Goal: Check status: Check status

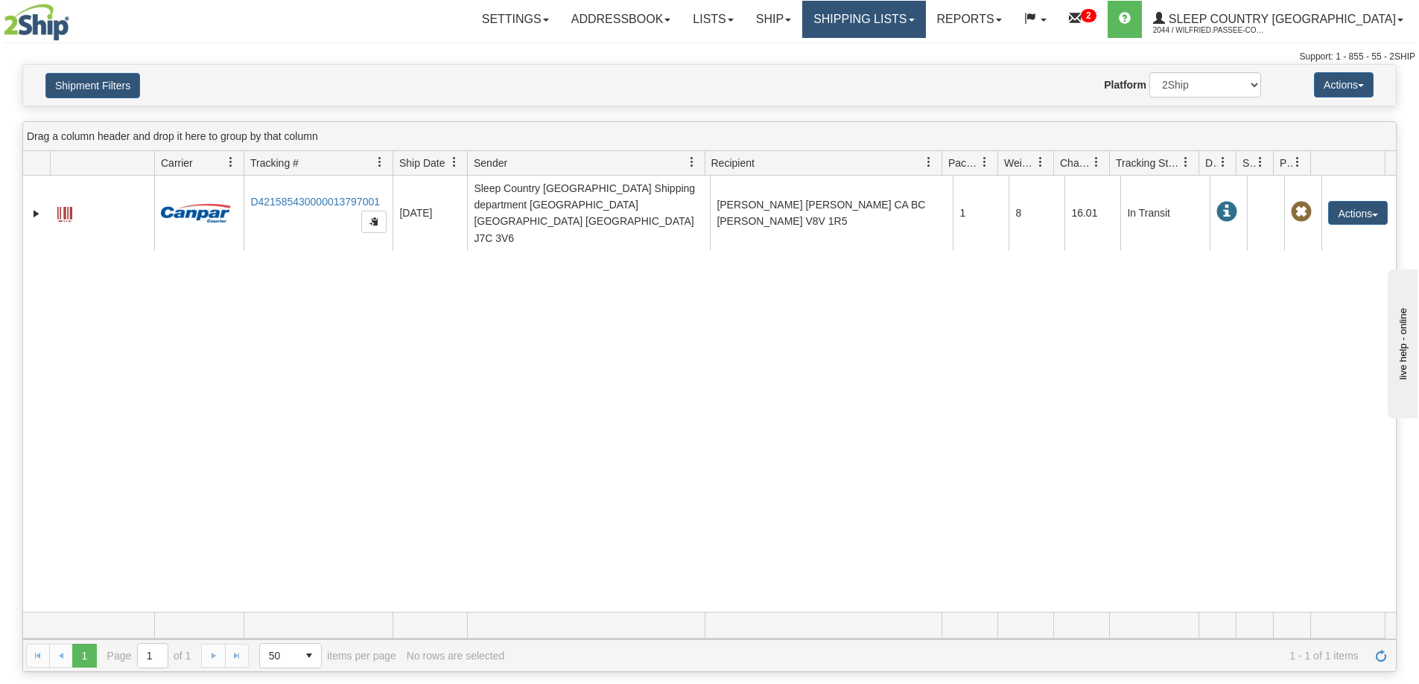
click at [925, 23] on link "Shipping lists" at bounding box center [863, 19] width 123 height 37
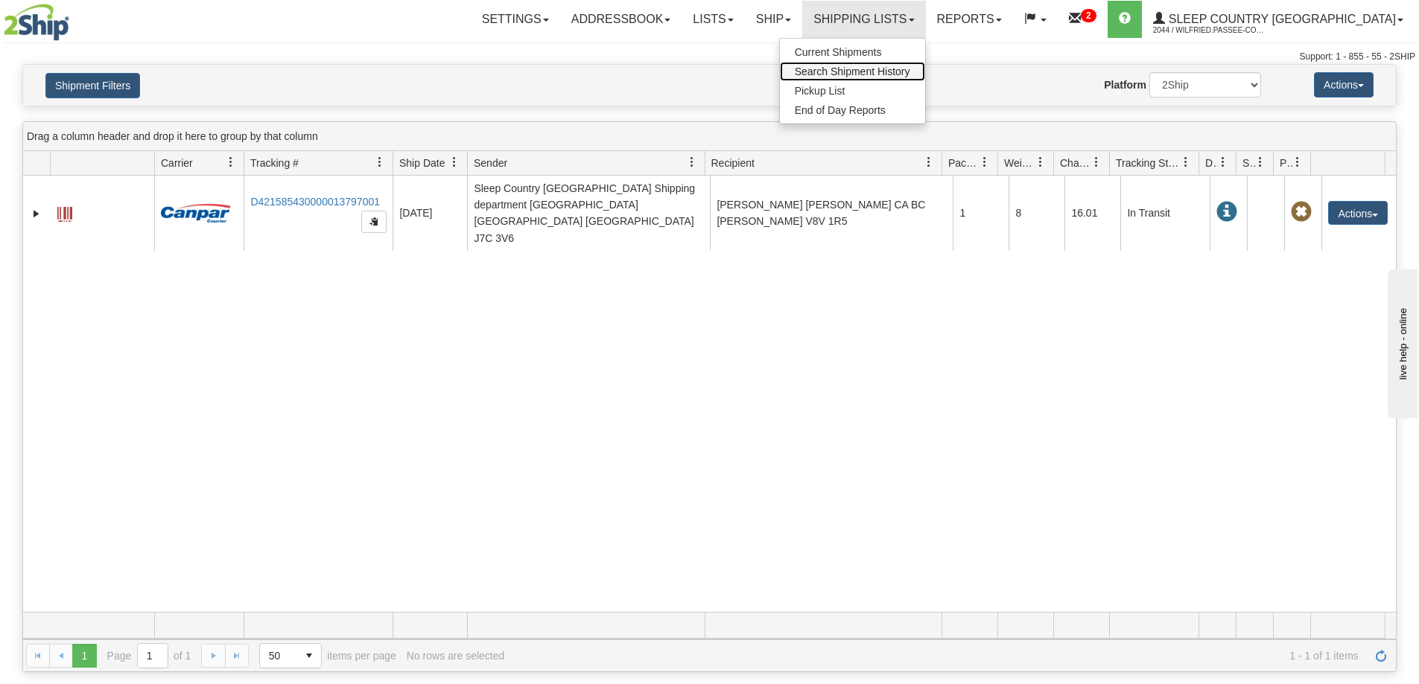
click at [910, 73] on span "Search Shipment History" at bounding box center [852, 72] width 115 height 12
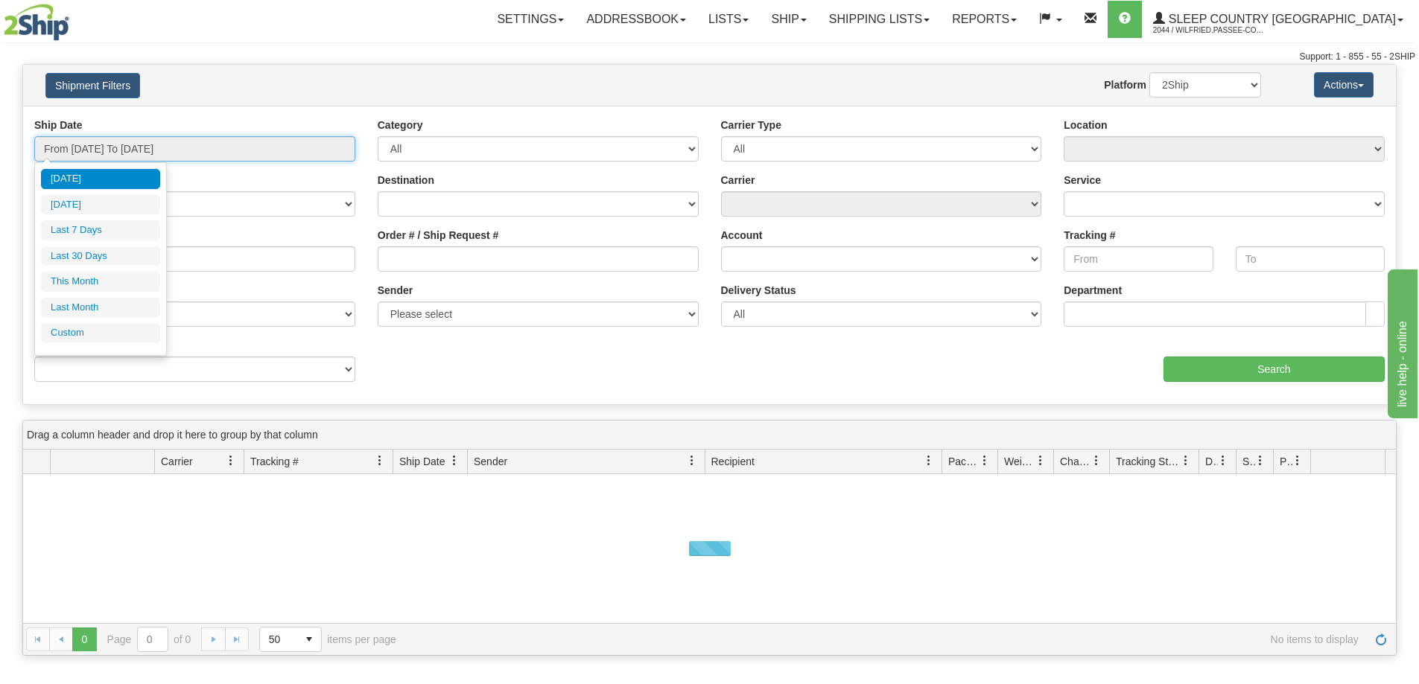
click at [139, 147] on input "From [DATE] To [DATE]" at bounding box center [194, 148] width 321 height 25
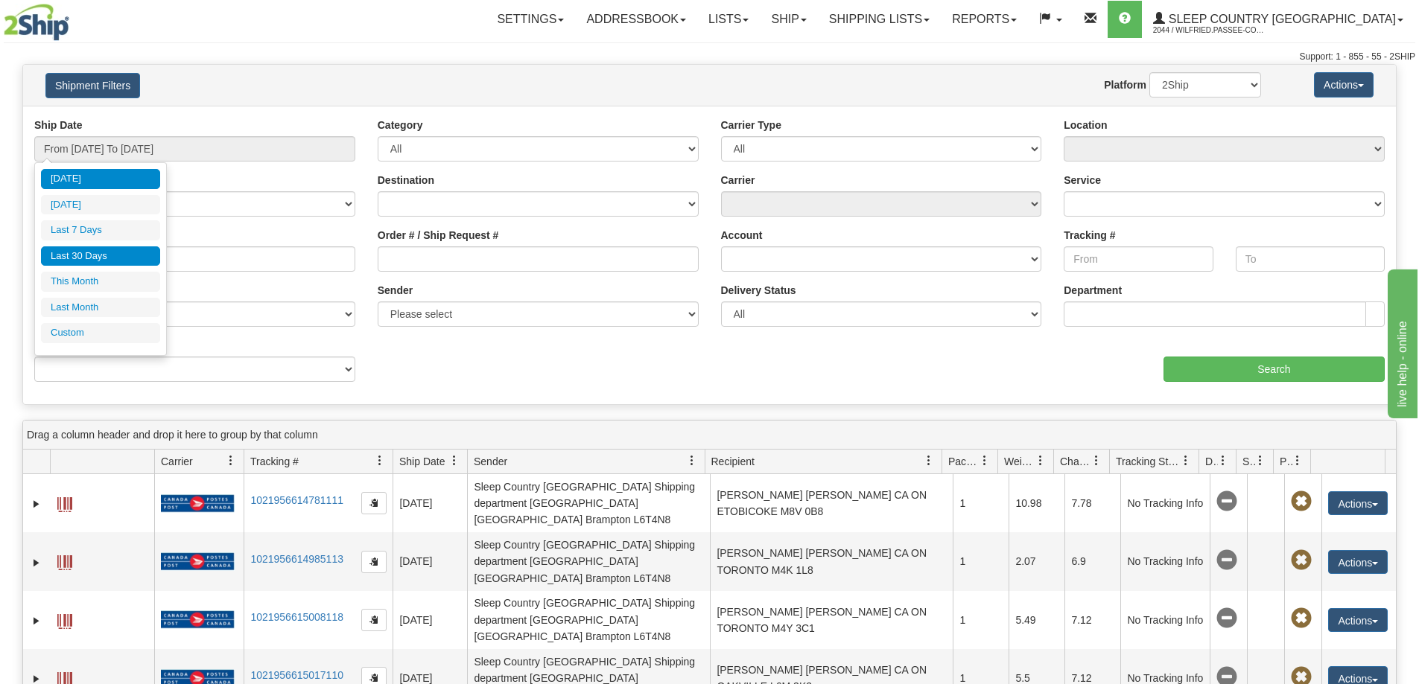
drag, startPoint x: 124, startPoint y: 258, endPoint x: 153, endPoint y: 258, distance: 29.0
click at [125, 258] on li "Last 30 Days" at bounding box center [100, 257] width 119 height 20
type input "From [DATE] To [DATE]"
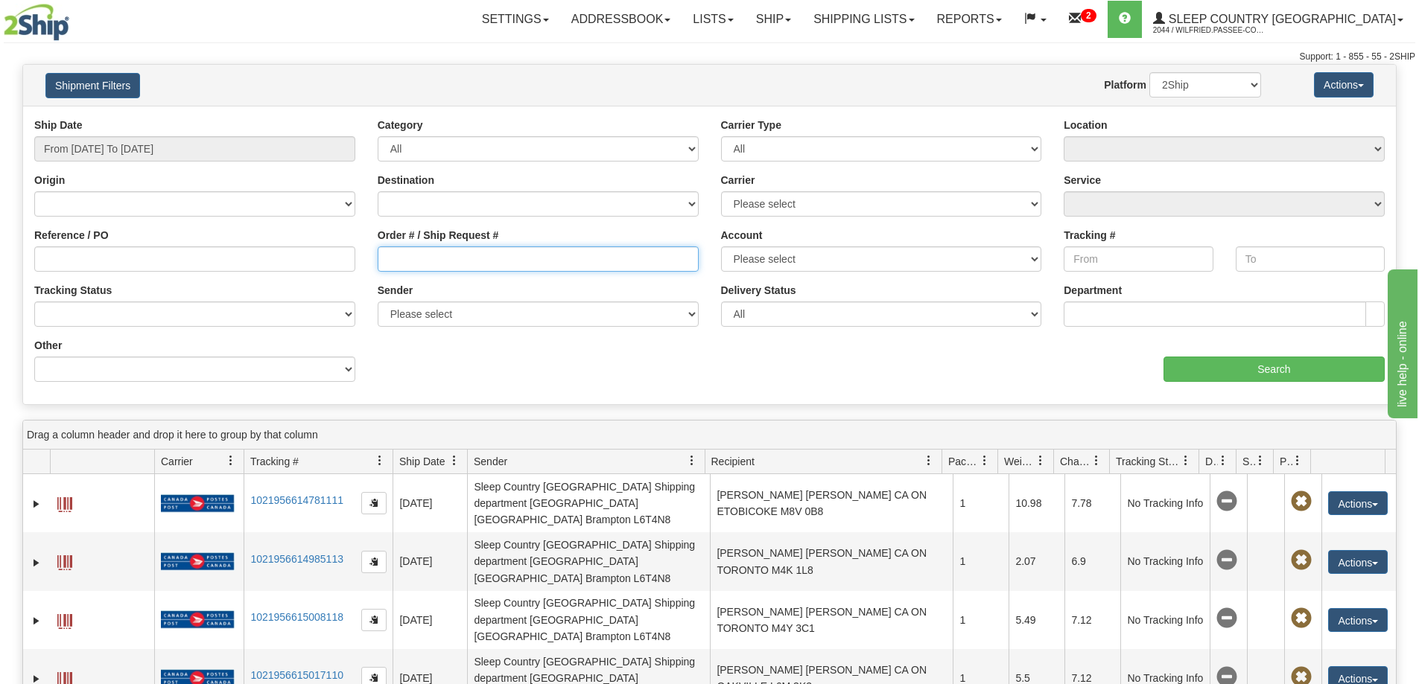
click at [459, 258] on input "Order # / Ship Request #" at bounding box center [538, 259] width 321 height 25
paste input "9000H926916"
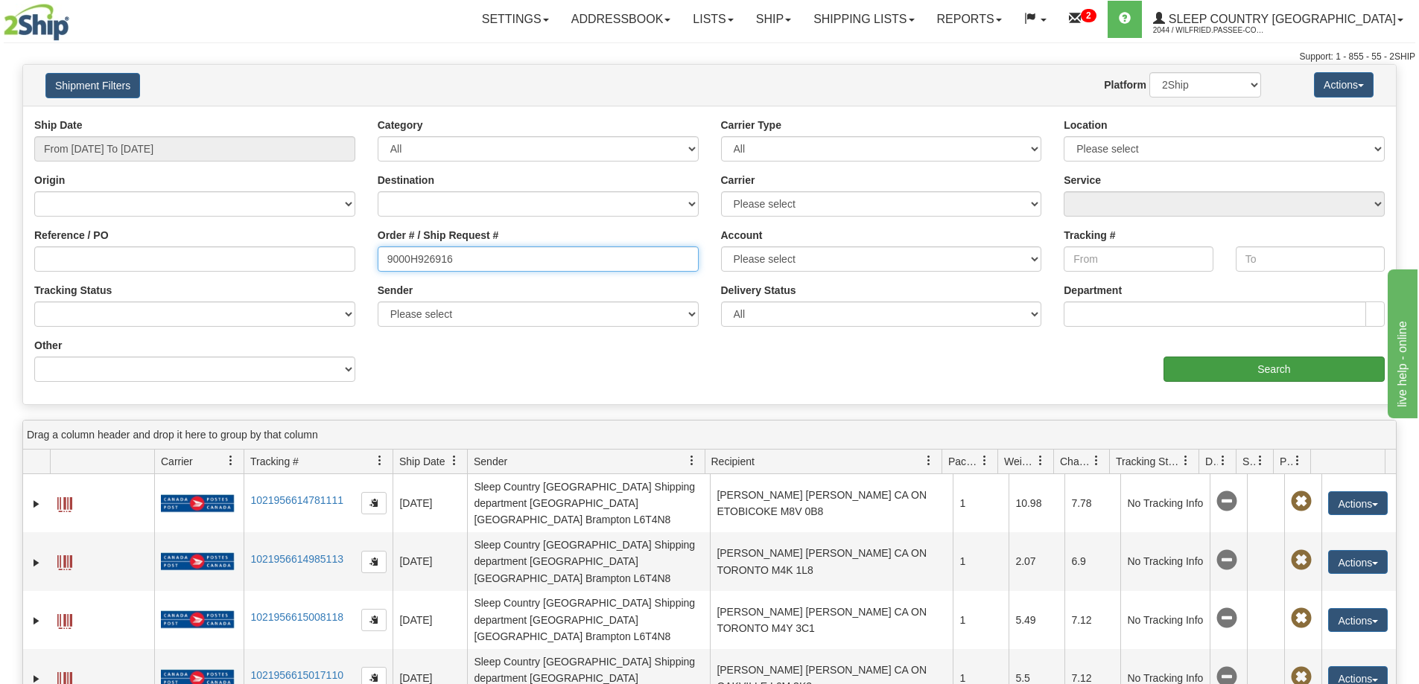
type input "9000H926916"
click at [1224, 374] on input "Search" at bounding box center [1273, 369] width 221 height 25
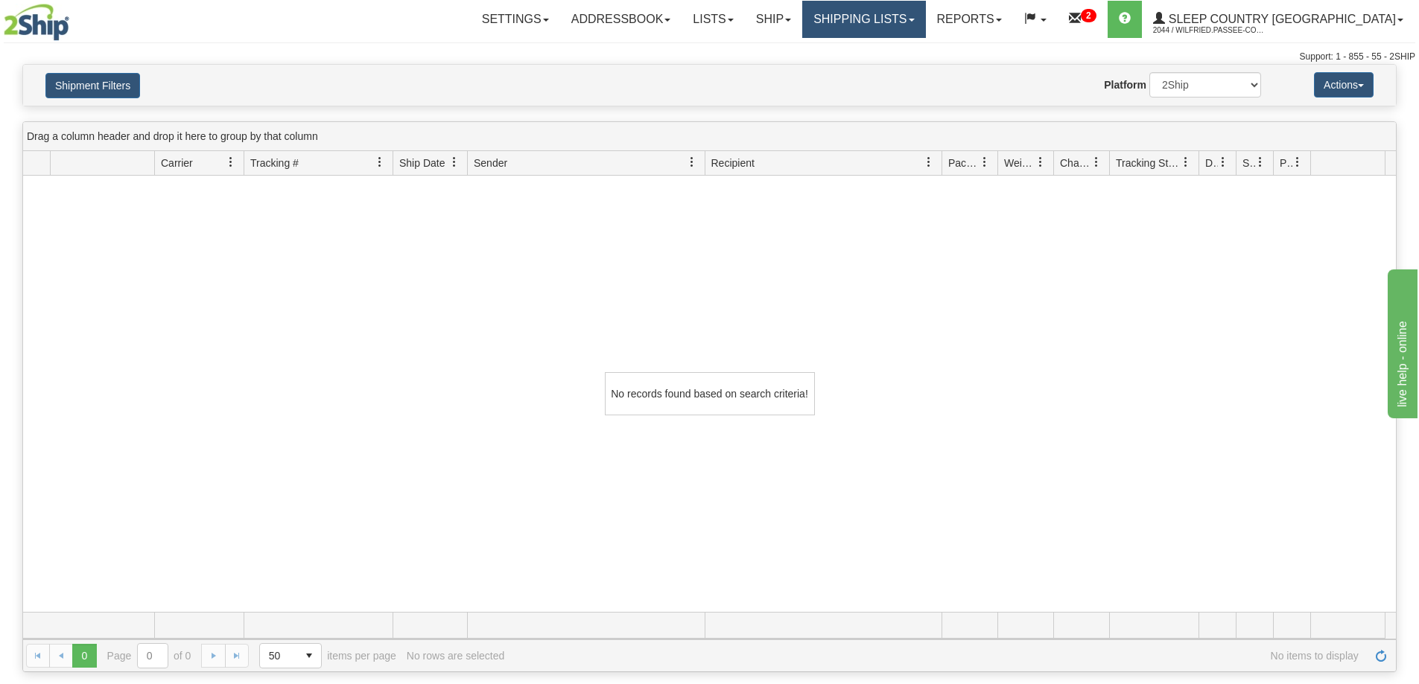
click at [913, 16] on link "Shipping lists" at bounding box center [863, 19] width 123 height 37
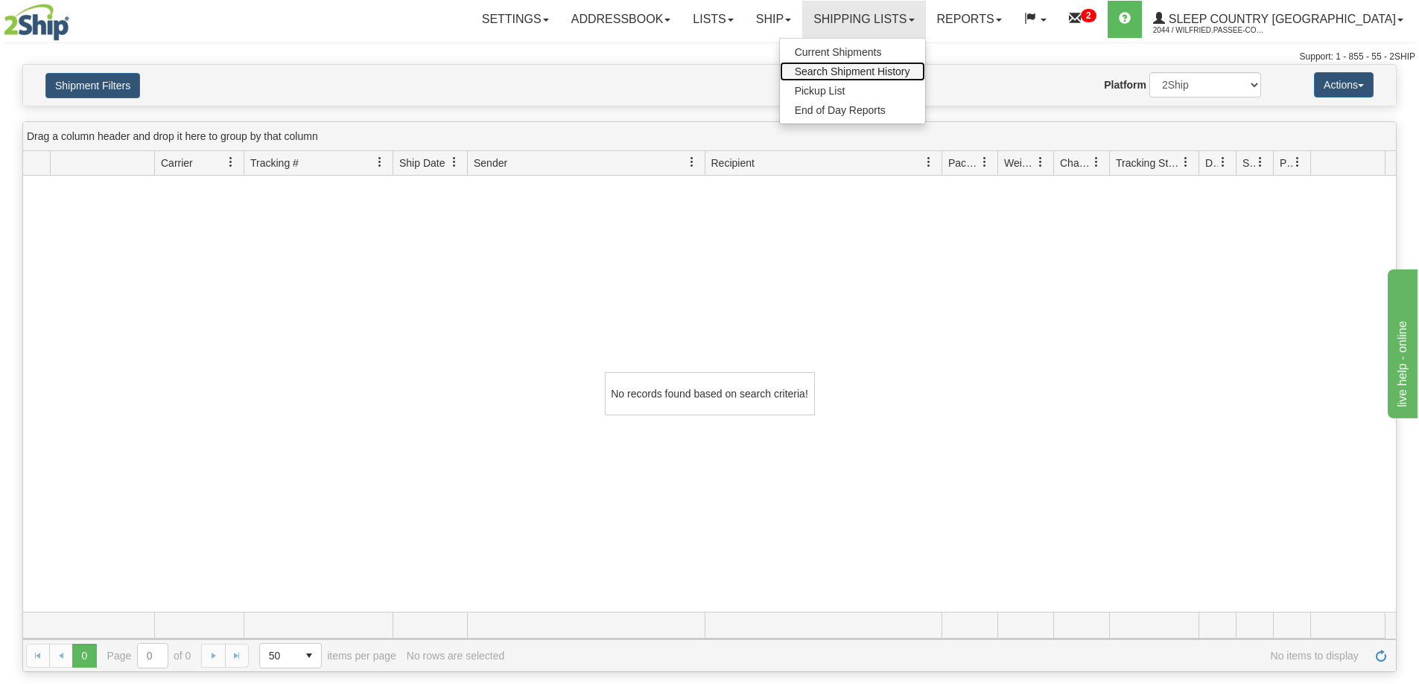
click at [910, 72] on span "Search Shipment History" at bounding box center [852, 72] width 115 height 12
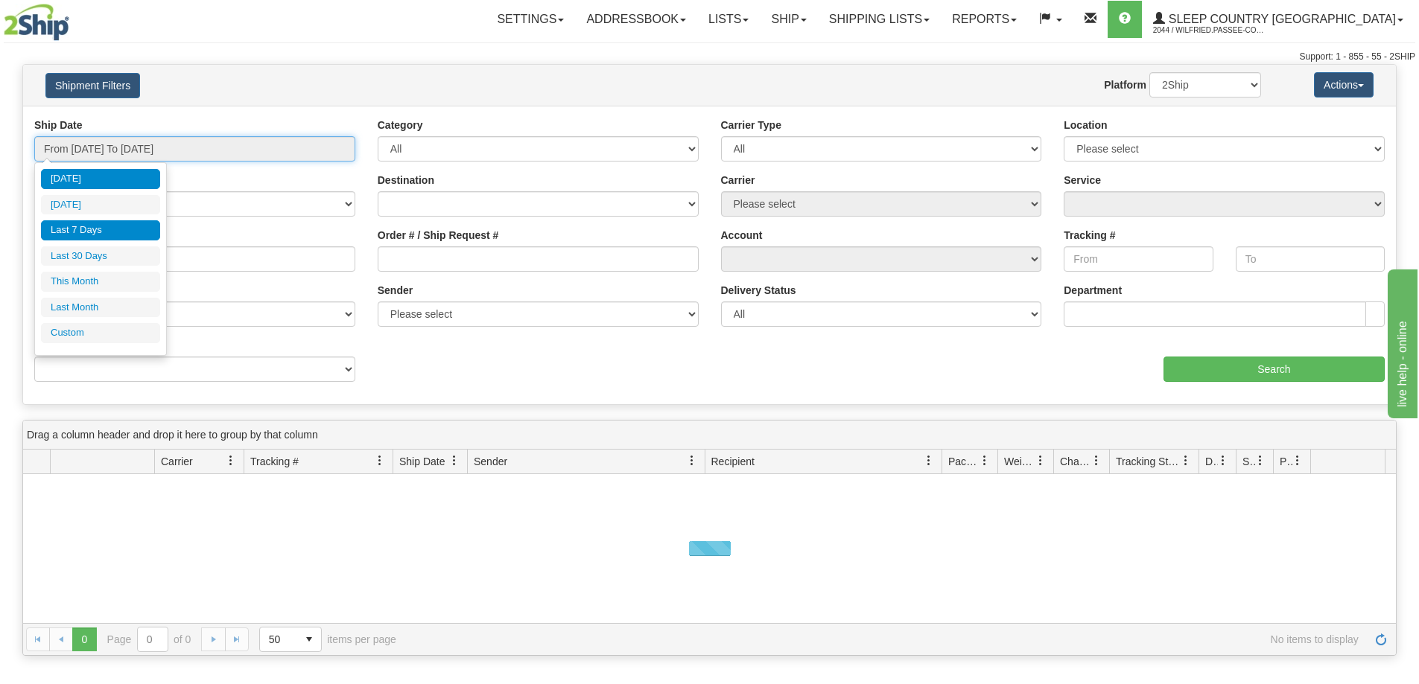
drag, startPoint x: 126, startPoint y: 144, endPoint x: 98, endPoint y: 224, distance: 84.6
click at [123, 148] on input "From [DATE] To [DATE]" at bounding box center [194, 148] width 321 height 25
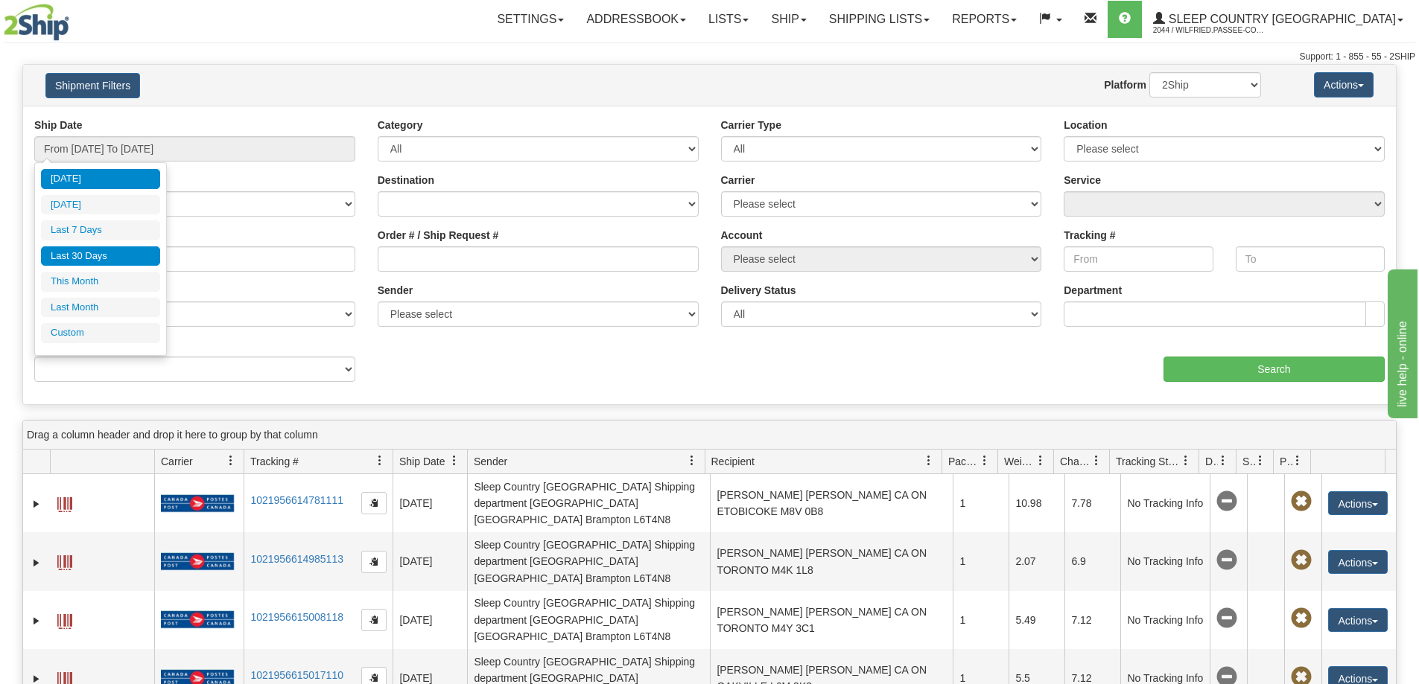
click at [100, 256] on li "Last 30 Days" at bounding box center [100, 257] width 119 height 20
type input "From [DATE] To [DATE]"
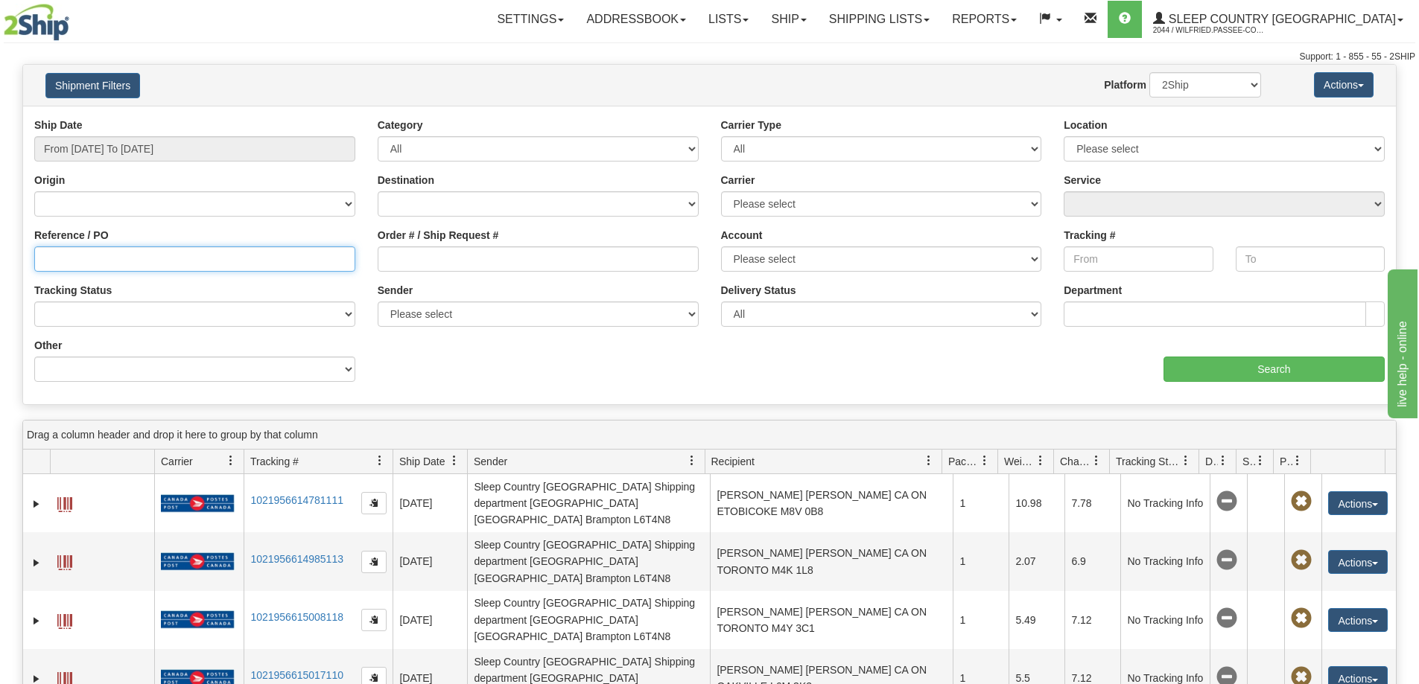
click at [120, 261] on input "Reference / PO" at bounding box center [194, 259] width 321 height 25
paste input "9000H926916"
type input "9000H926916"
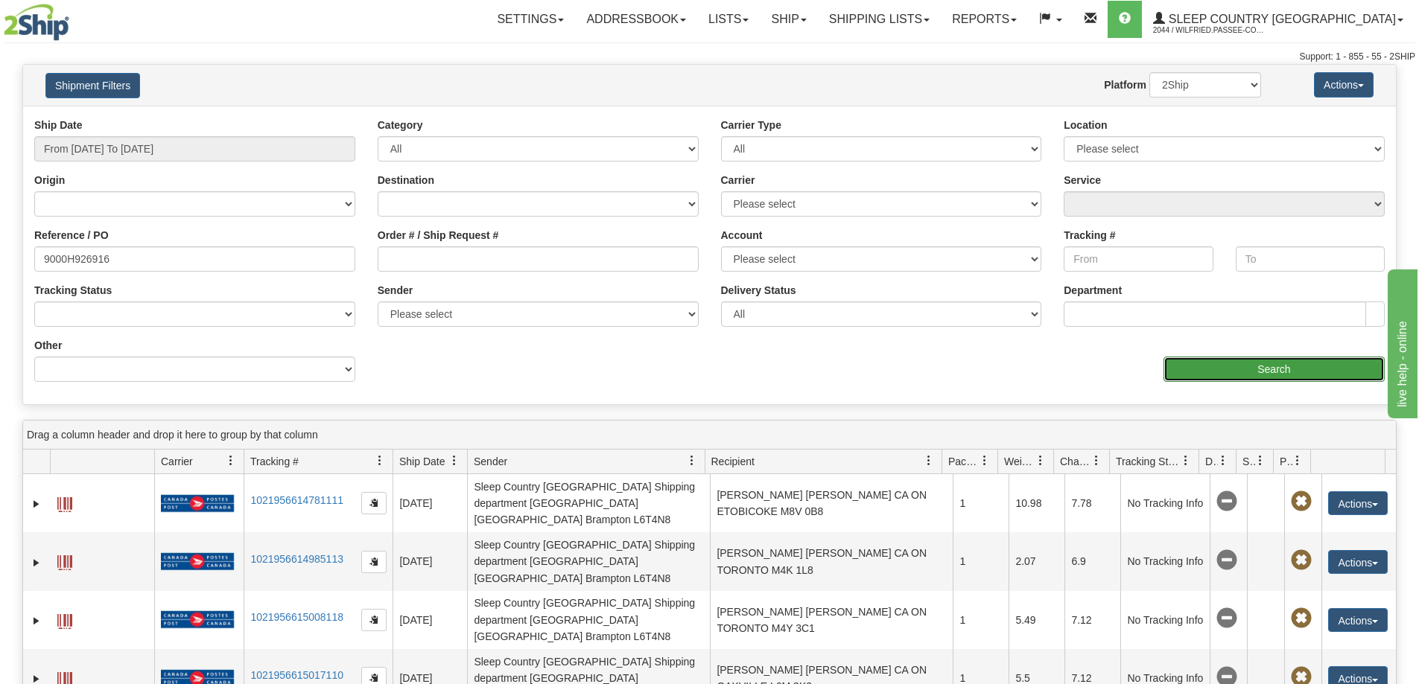
click at [1225, 375] on input "Search" at bounding box center [1273, 369] width 221 height 25
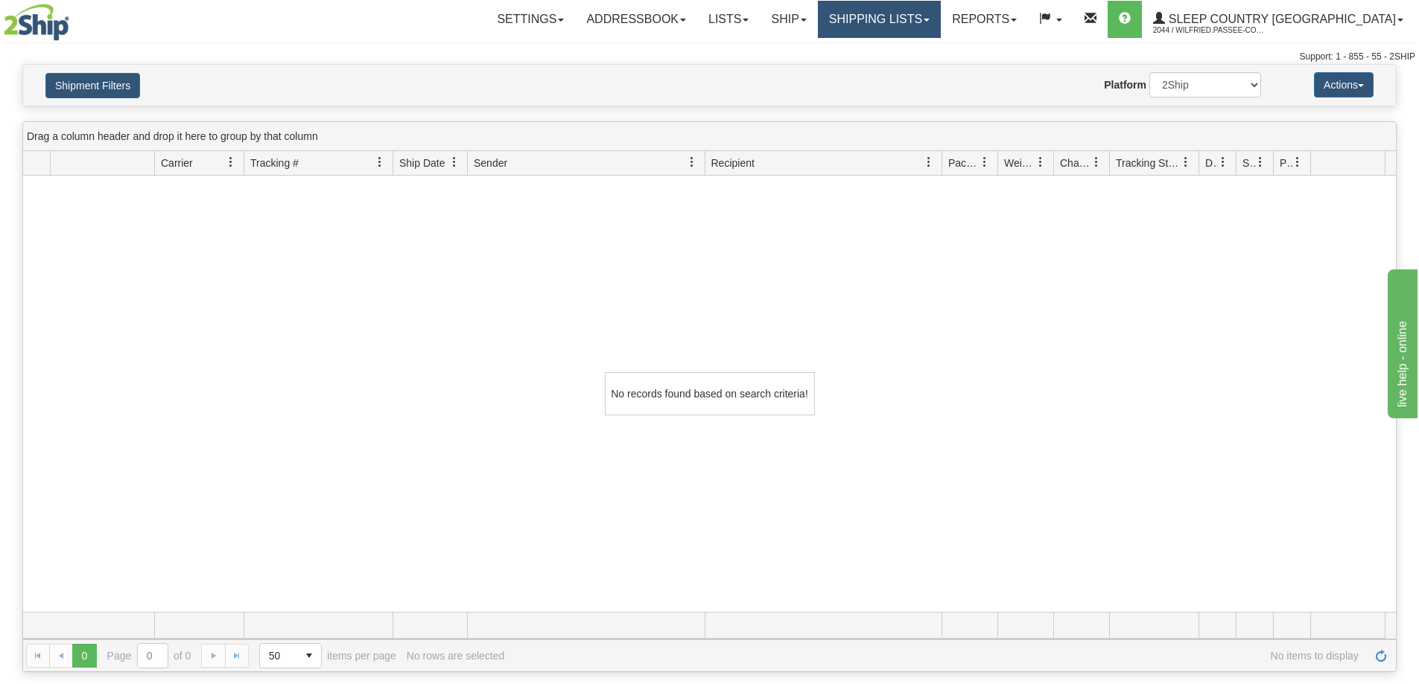
click at [918, 15] on link "Shipping lists" at bounding box center [879, 19] width 123 height 37
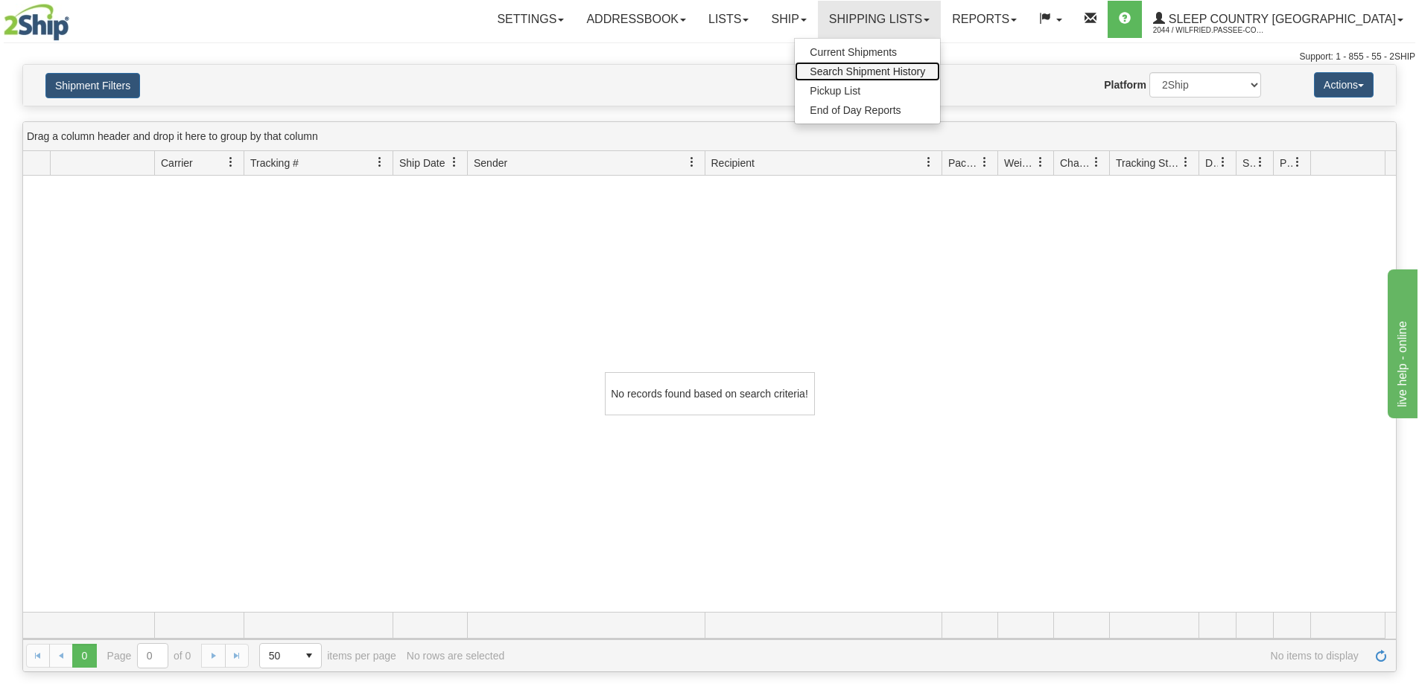
click at [924, 78] on link "Search Shipment History" at bounding box center [867, 71] width 145 height 19
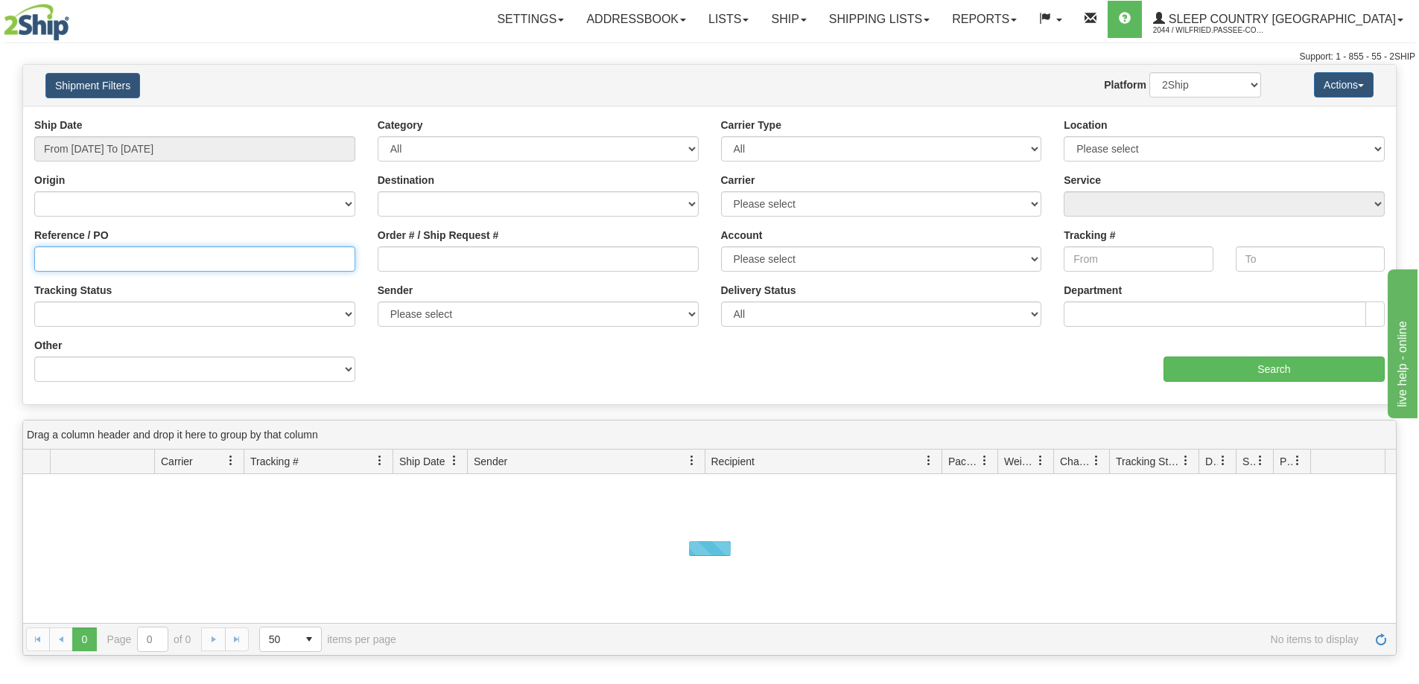
click at [127, 266] on input "Reference / PO" at bounding box center [194, 259] width 321 height 25
paste input "1048187"
type input "1048187"
click at [185, 144] on input "From [DATE] To [DATE]" at bounding box center [194, 148] width 321 height 25
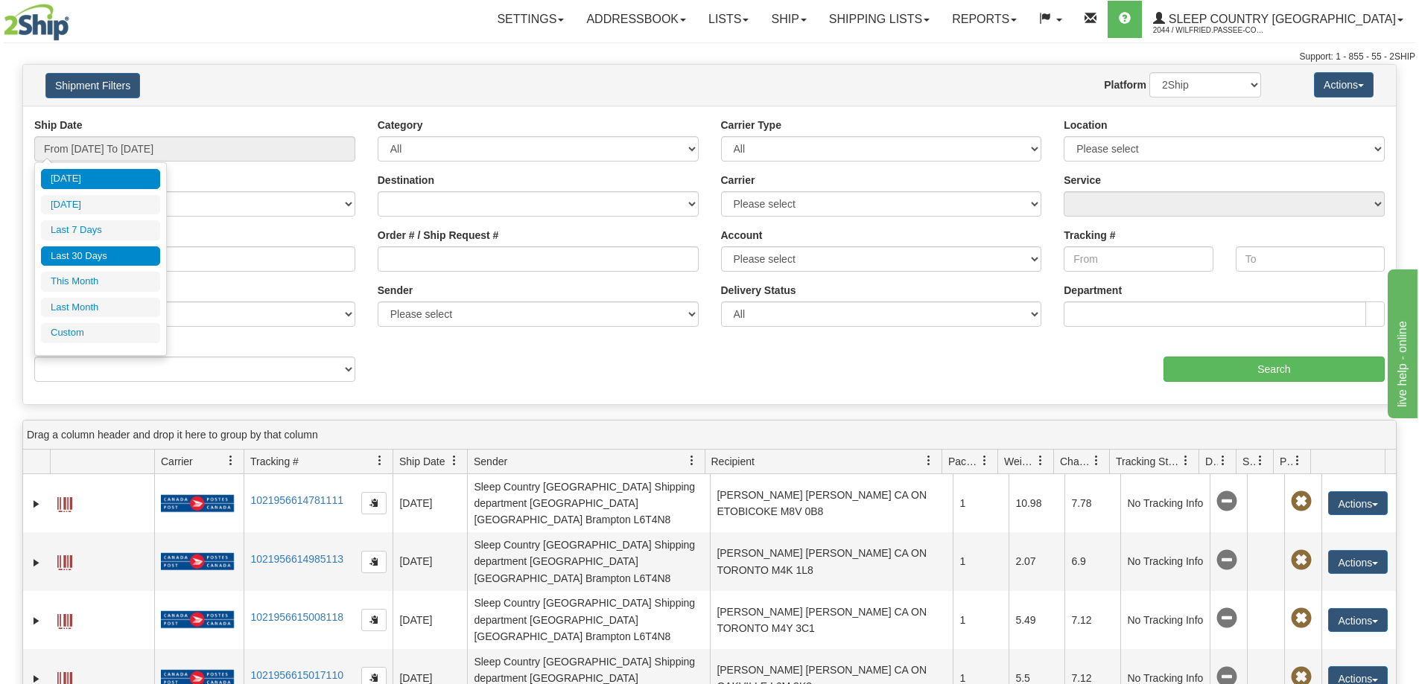
click at [114, 253] on li "Last 30 Days" at bounding box center [100, 257] width 119 height 20
type input "From [DATE] To [DATE]"
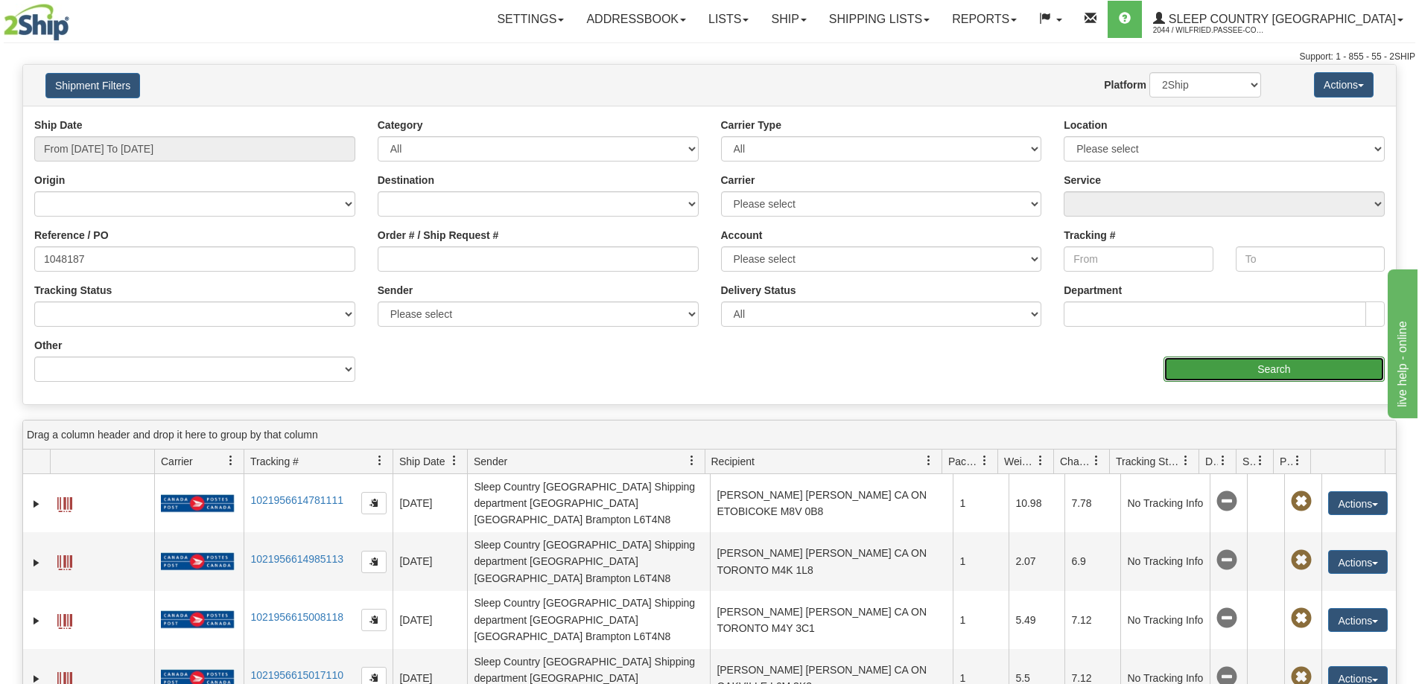
click at [1195, 366] on input "Search" at bounding box center [1273, 369] width 221 height 25
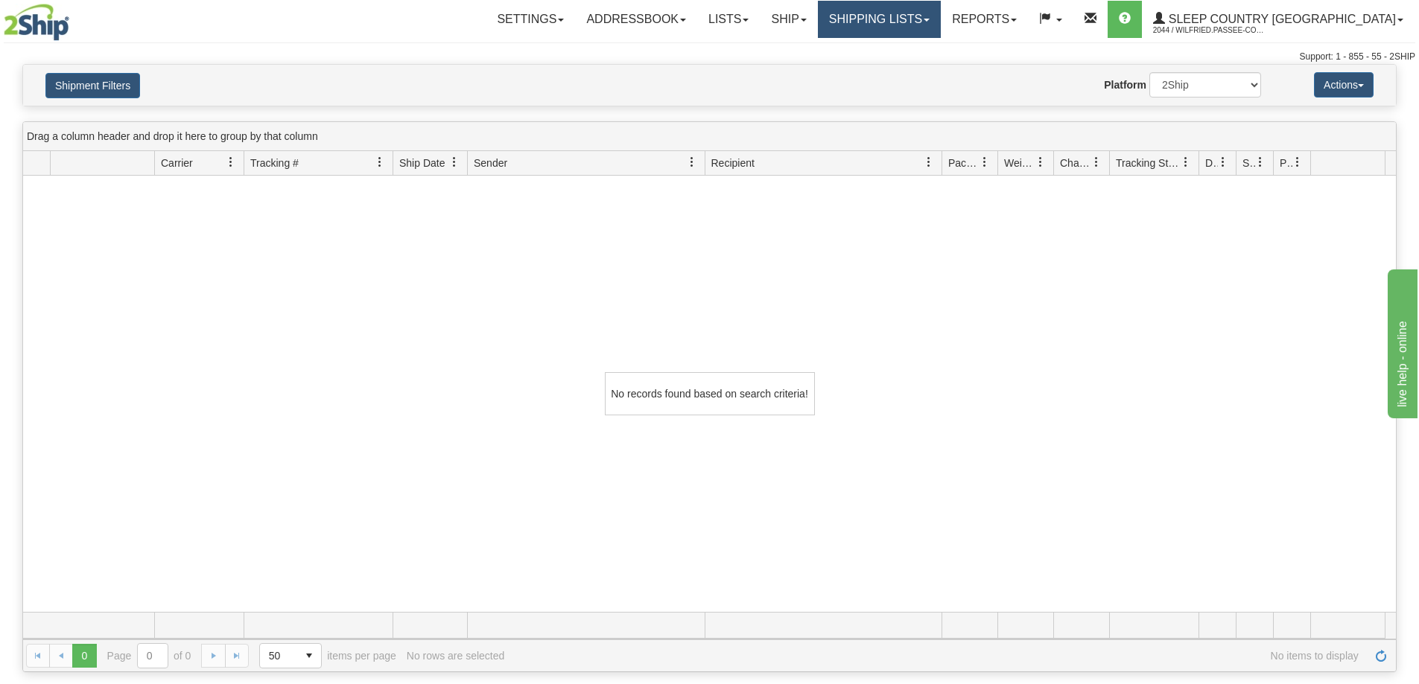
click at [923, 25] on link "Shipping lists" at bounding box center [879, 19] width 123 height 37
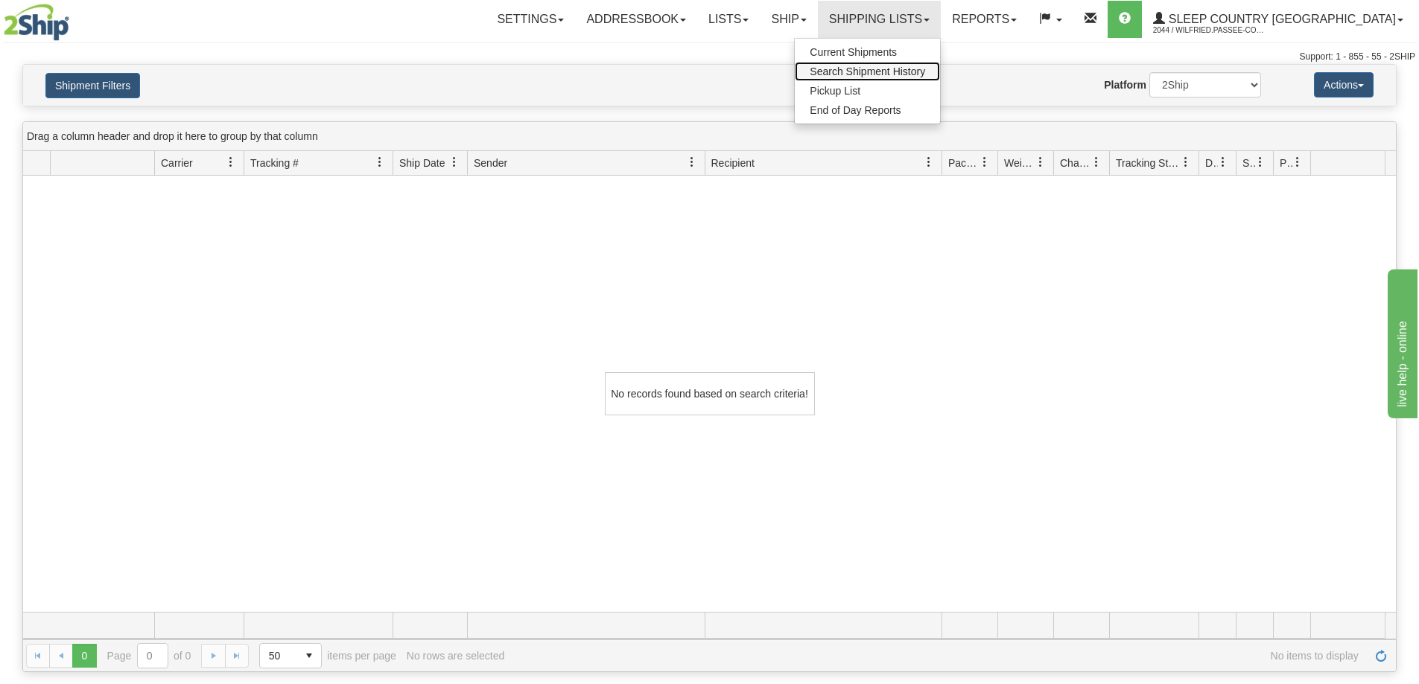
click at [925, 69] on span "Search Shipment History" at bounding box center [867, 72] width 115 height 12
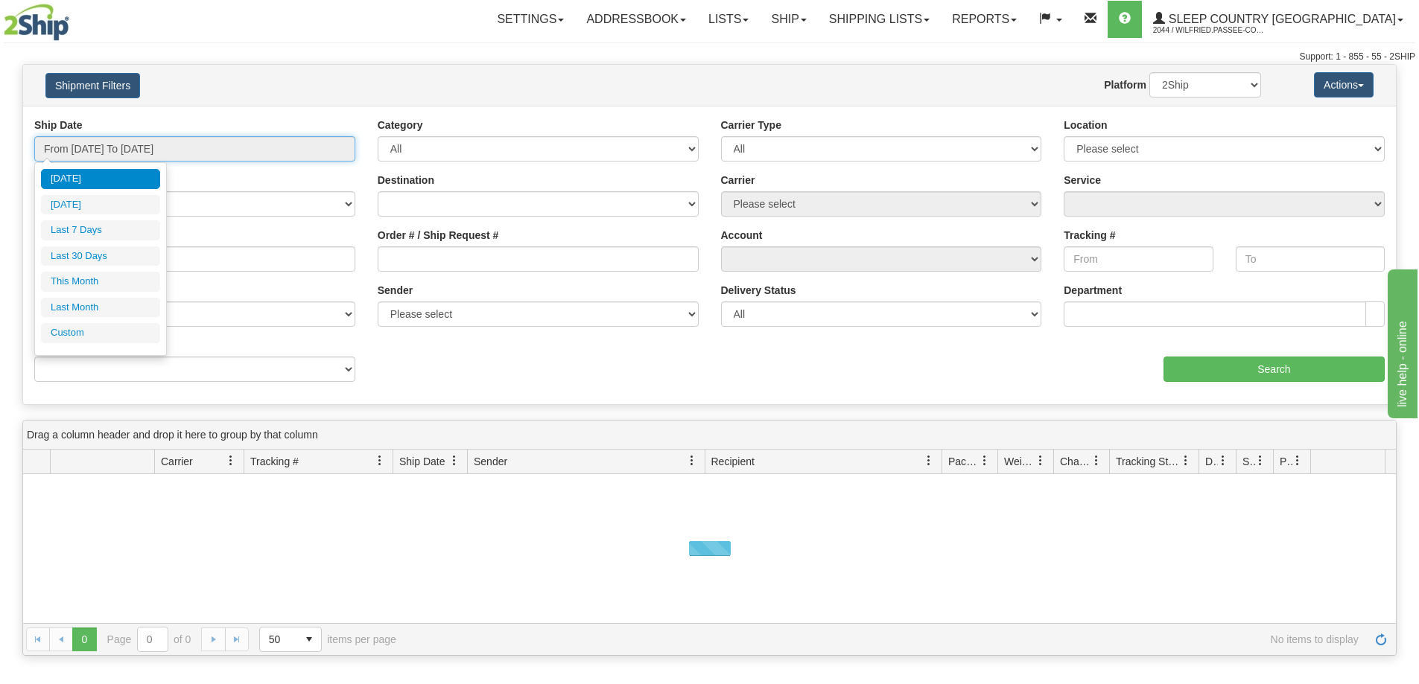
drag, startPoint x: 153, startPoint y: 144, endPoint x: 154, endPoint y: 168, distance: 23.1
click at [153, 144] on input "From [DATE] To [DATE]" at bounding box center [194, 148] width 321 height 25
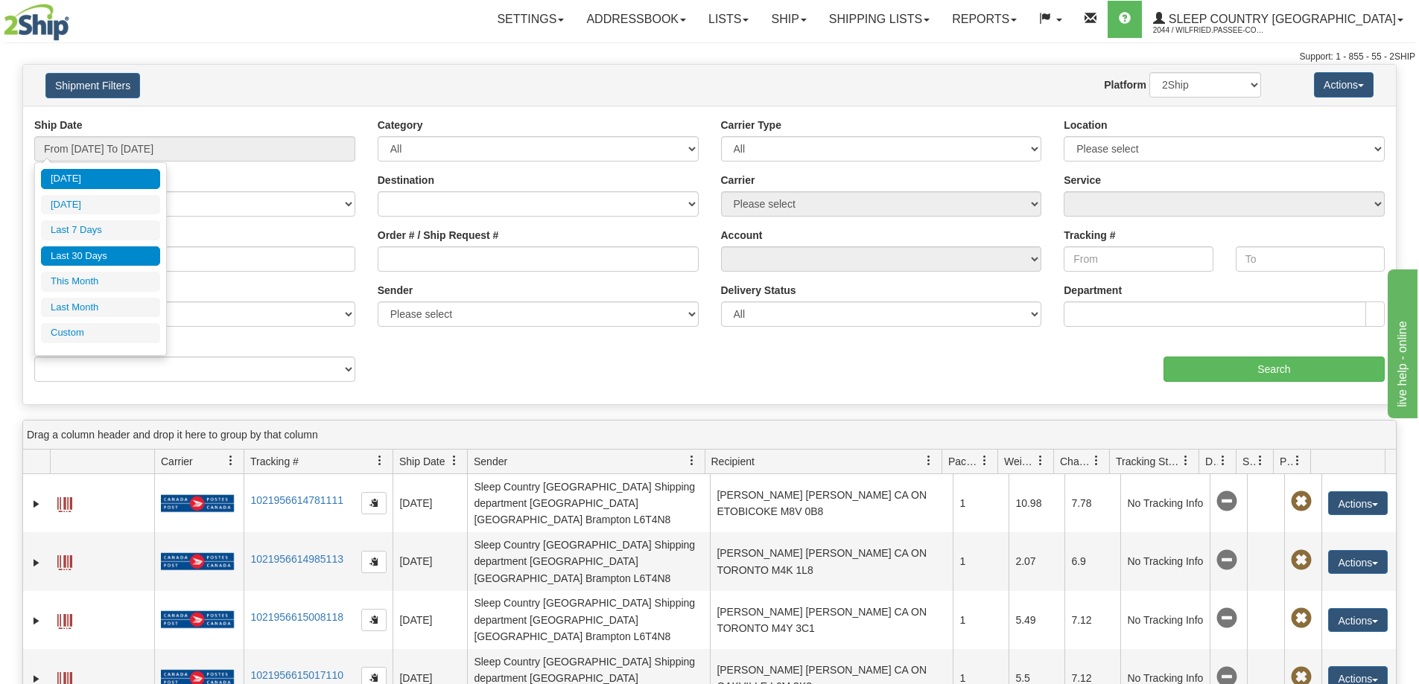
click at [124, 253] on li "Last 30 Days" at bounding box center [100, 257] width 119 height 20
type input "From [DATE] To [DATE]"
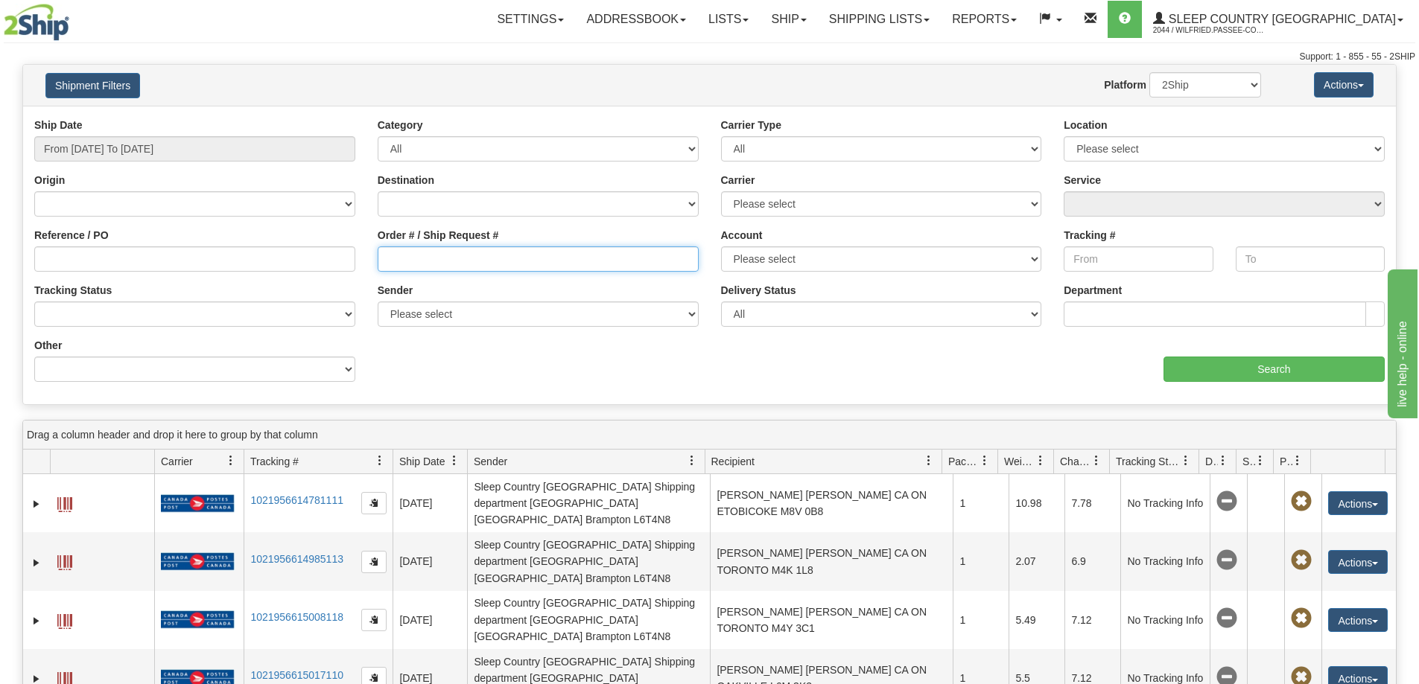
click at [404, 258] on input "Order # / Ship Request #" at bounding box center [538, 259] width 321 height 25
paste input "9002I086533"
type input "9002I086533"
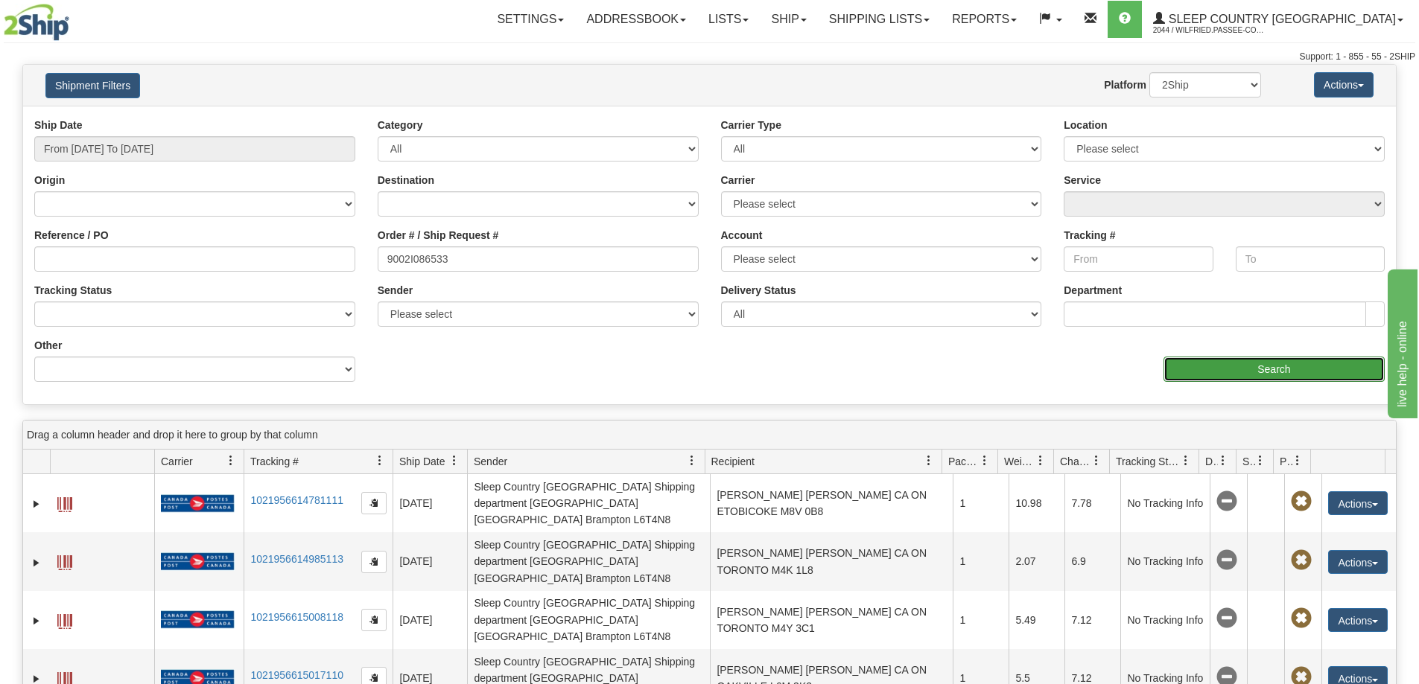
click at [1196, 375] on input "Search" at bounding box center [1273, 369] width 221 height 25
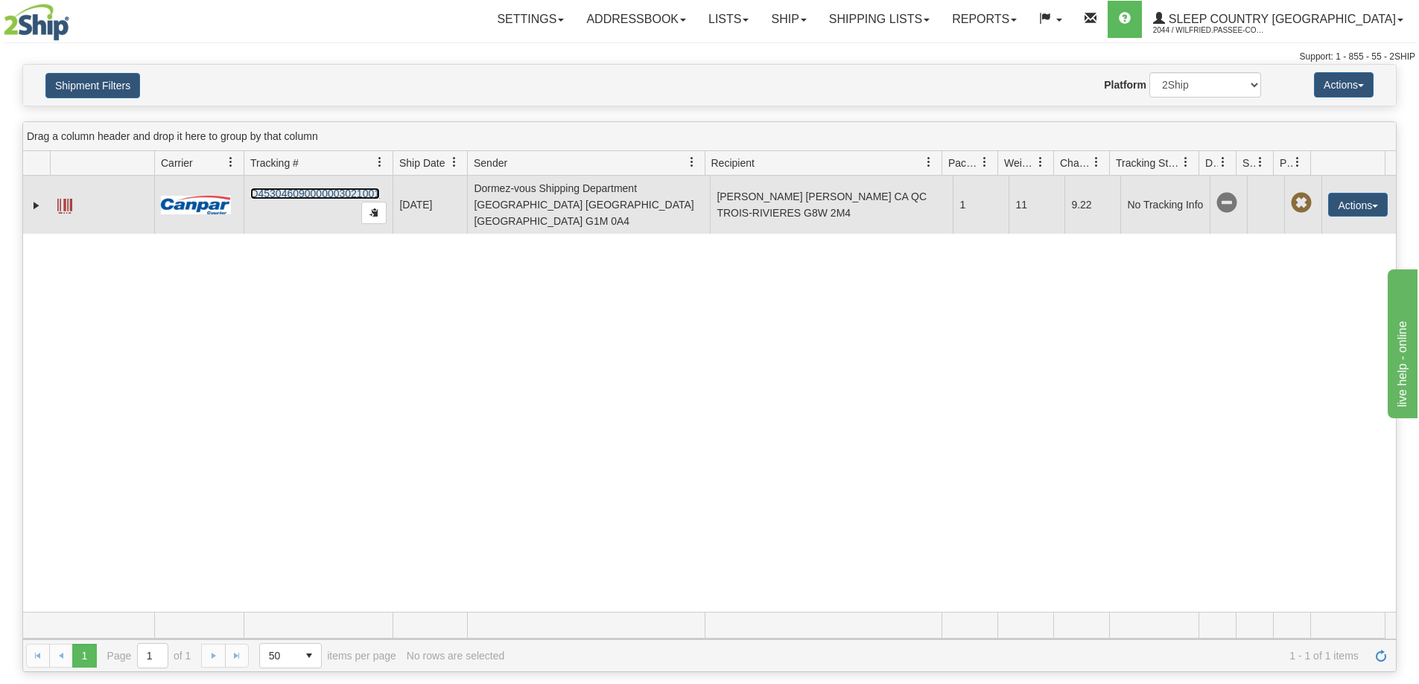
click at [323, 188] on link "D453046090000003021001" at bounding box center [315, 194] width 130 height 12
